Goal: Task Accomplishment & Management: Use online tool/utility

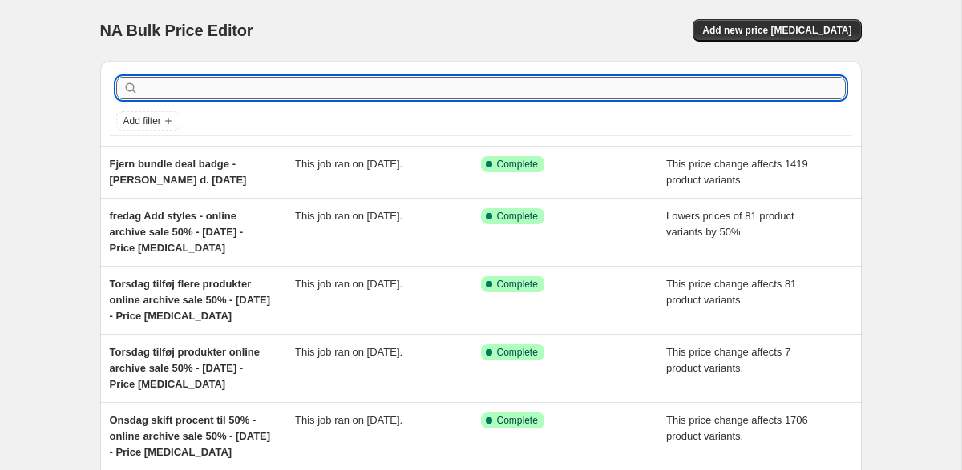
click at [326, 93] on input "text" at bounding box center [494, 88] width 704 height 22
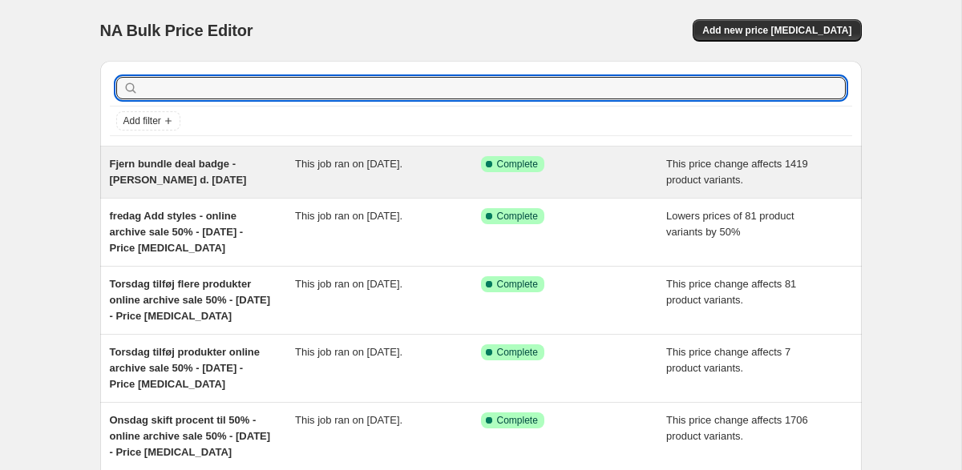
scroll to position [30, 0]
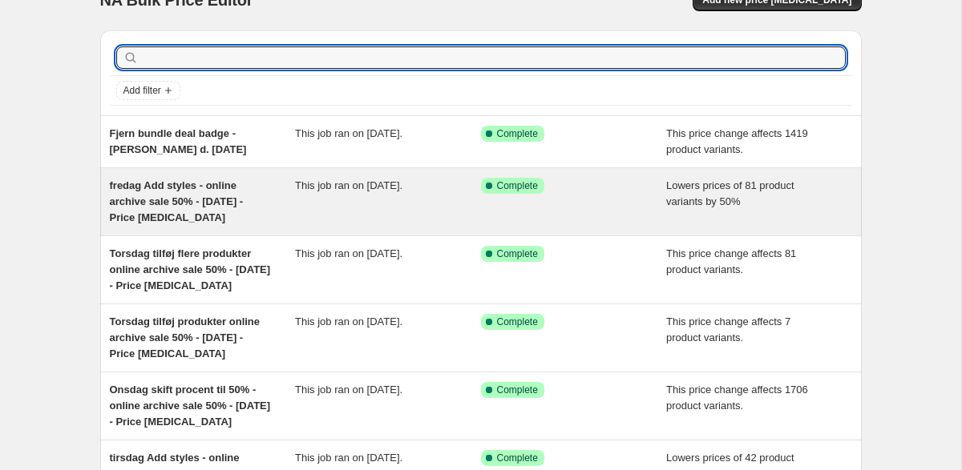
click at [260, 206] on div "fredag Add styles - online archive sale 50% - [DATE] - Price [MEDICAL_DATA]" at bounding box center [203, 202] width 186 height 48
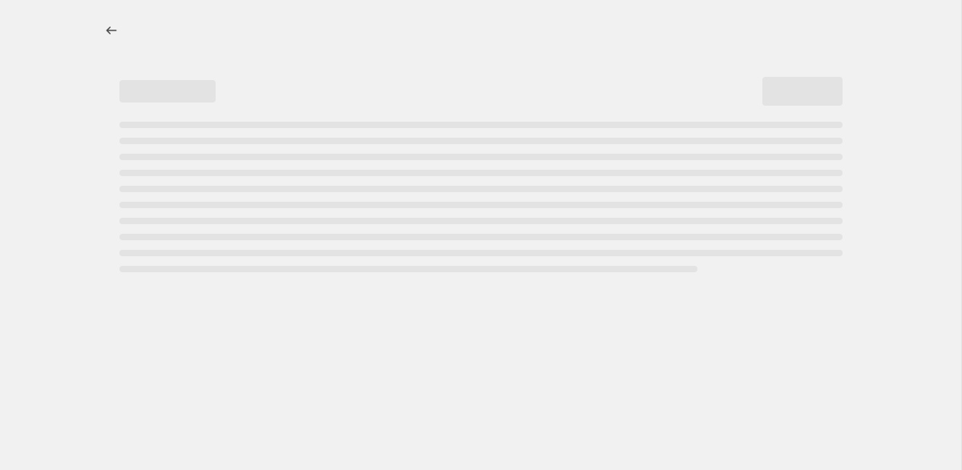
select select "percentage"
select select "tag"
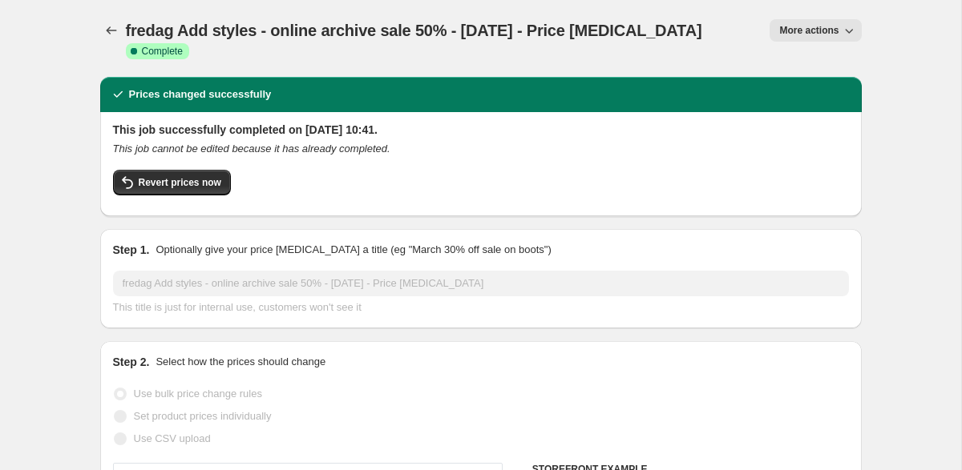
click at [819, 32] on span "More actions" at bounding box center [808, 30] width 59 height 13
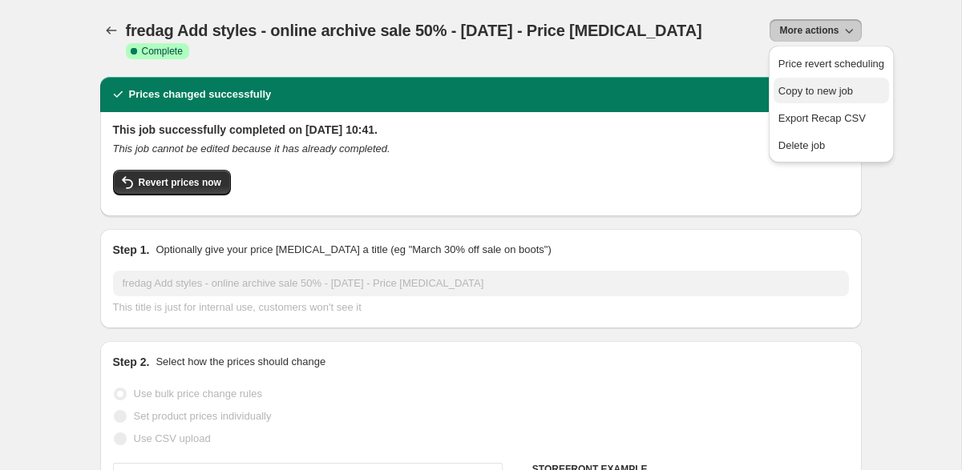
click at [856, 99] on button "Copy to new job" at bounding box center [830, 91] width 115 height 26
select select "percentage"
select select "tag"
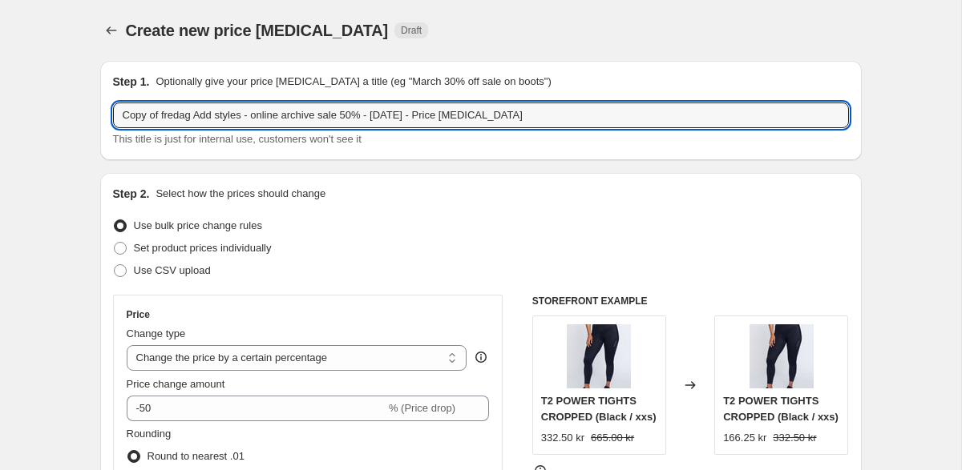
drag, startPoint x: 195, startPoint y: 115, endPoint x: 74, endPoint y: 103, distance: 121.6
click at [362, 112] on input "Mandag Add styles - online archive sale 50% - [DATE] - Price [MEDICAL_DATA]" at bounding box center [481, 116] width 736 height 26
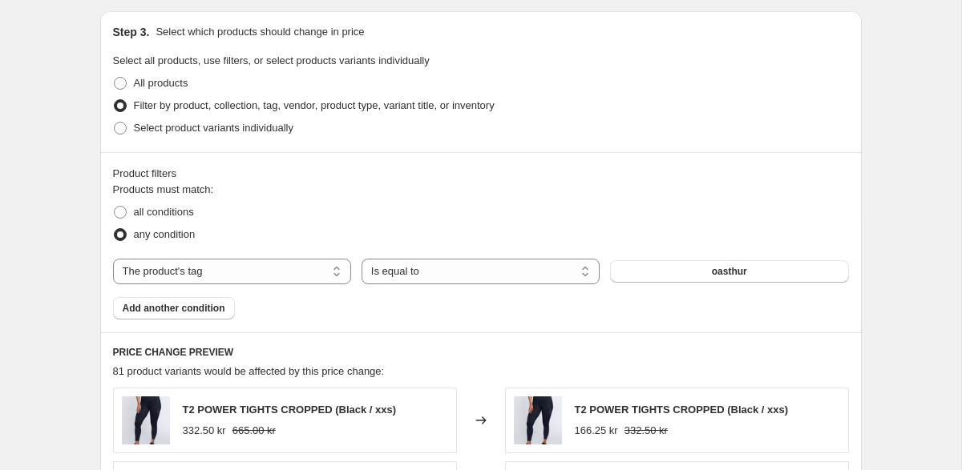
scroll to position [849, 0]
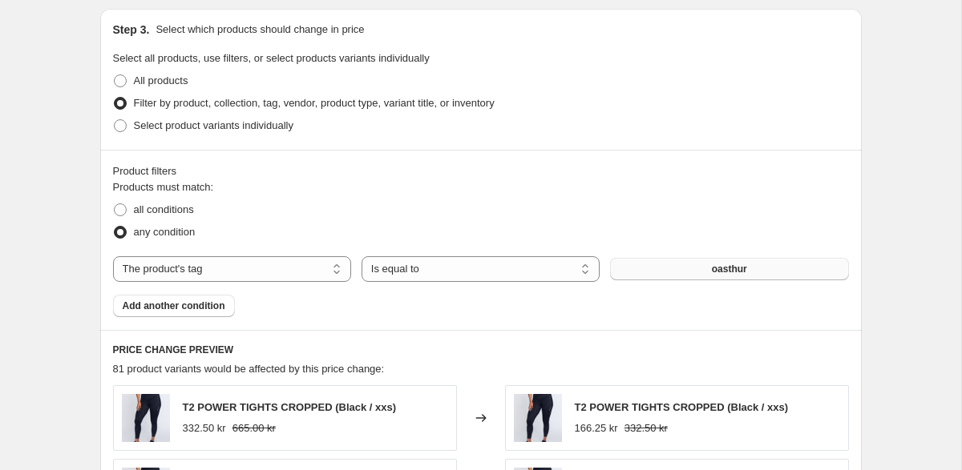
type input "Mandag Add styles - online archive sale 50% - [DATE] - Price [MEDICAL_DATA]"
click at [710, 270] on button "oasthur" at bounding box center [729, 269] width 238 height 22
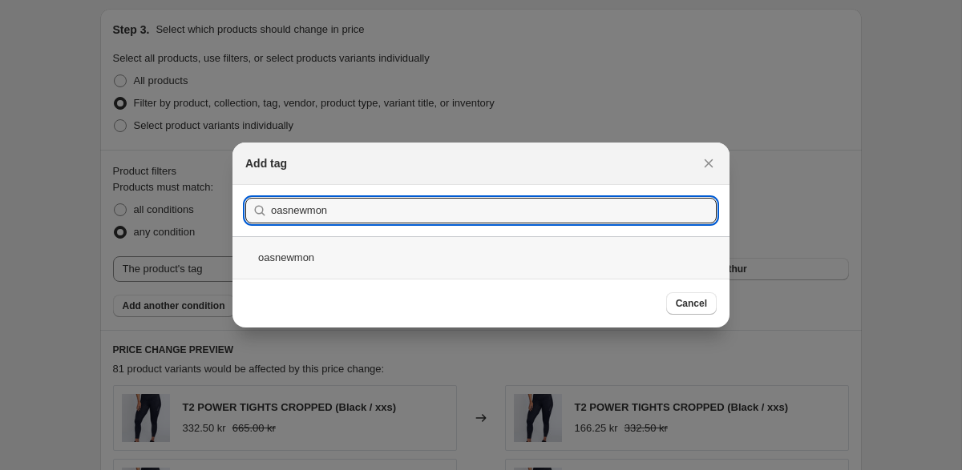
type input "oasnewmon"
click at [341, 267] on div "oasnewmon" at bounding box center [480, 257] width 497 height 42
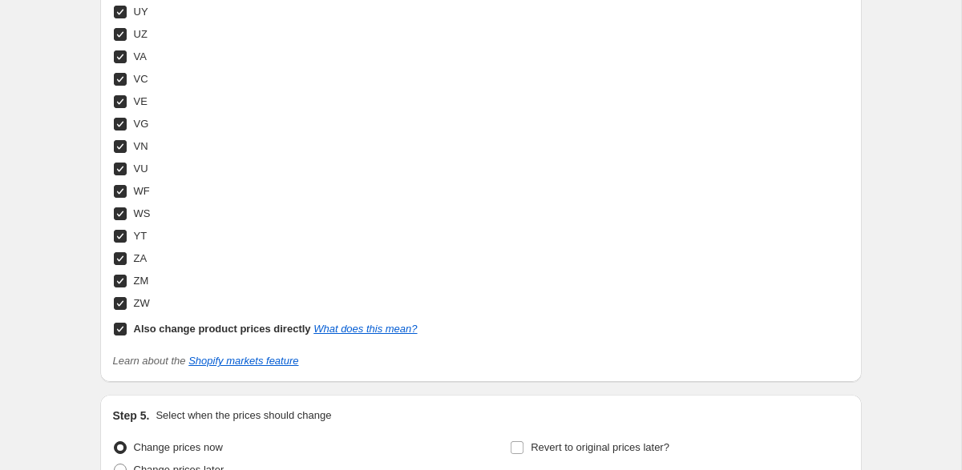
scroll to position [6241, 0]
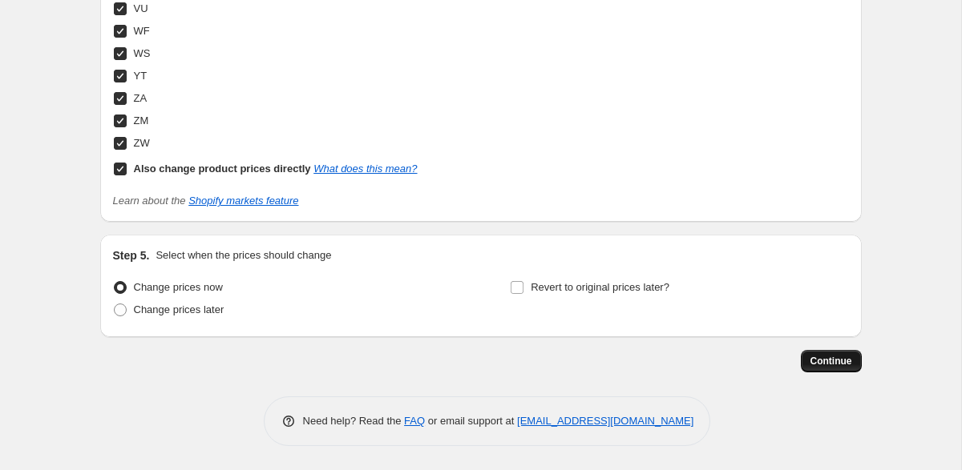
click at [835, 363] on span "Continue" at bounding box center [831, 361] width 42 height 13
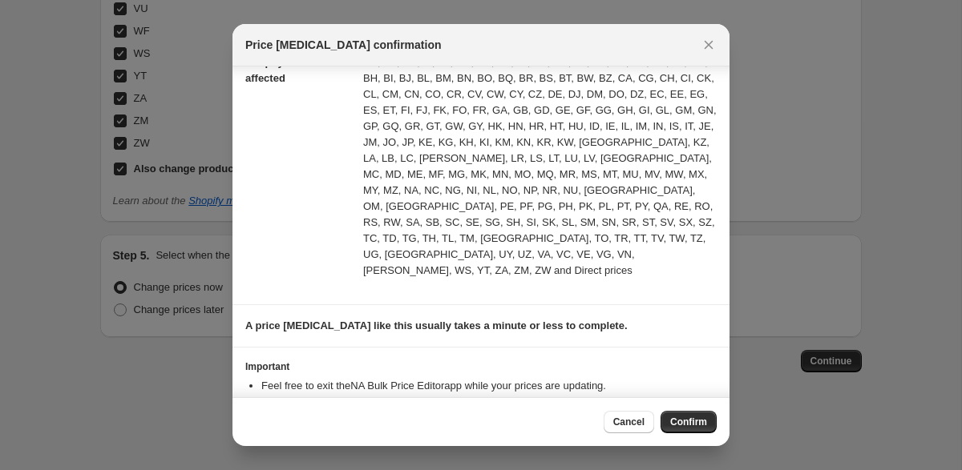
scroll to position [376, 0]
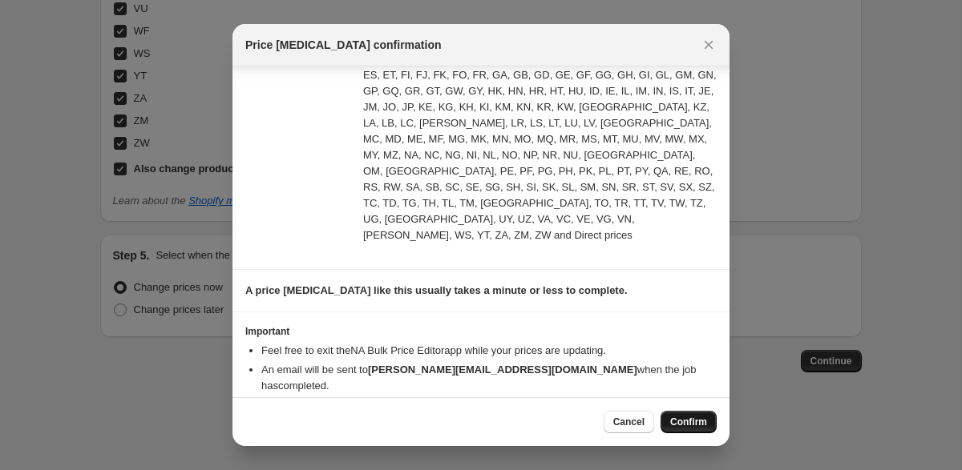
click at [679, 426] on span "Confirm" at bounding box center [688, 422] width 37 height 13
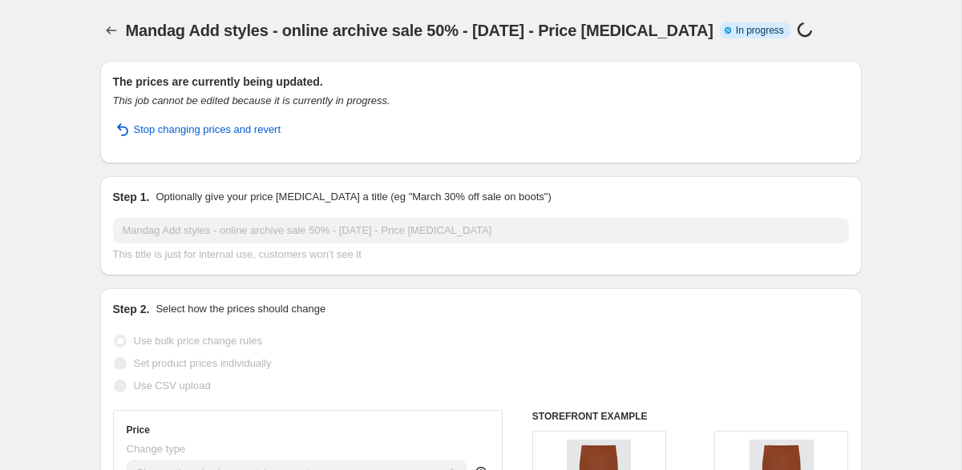
scroll to position [6283, 0]
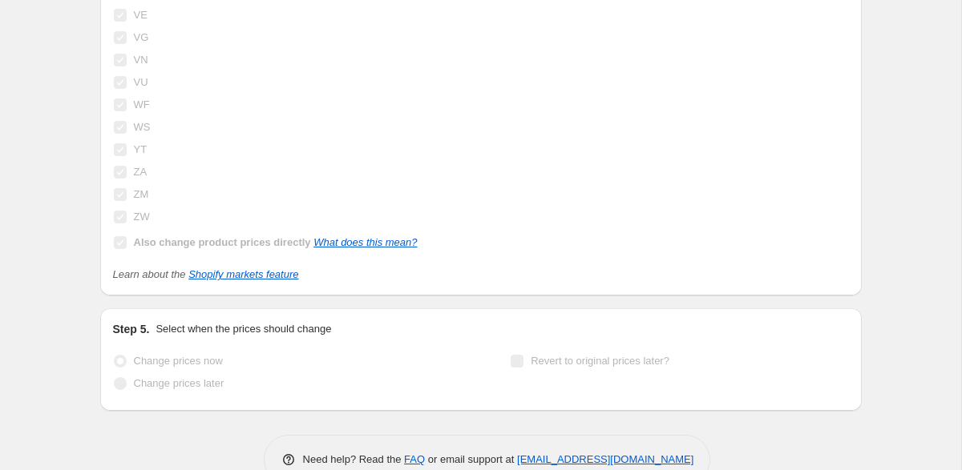
select select "percentage"
select select "tag"
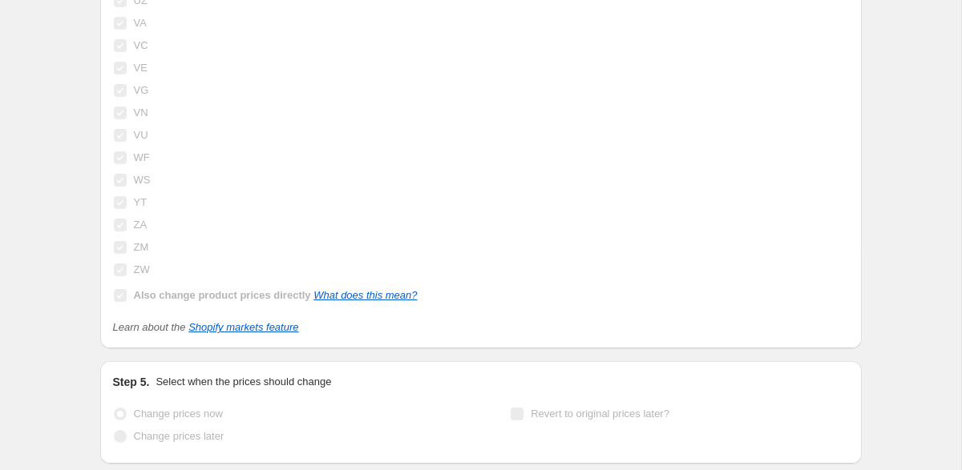
scroll to position [0, 0]
